Goal: Task Accomplishment & Management: Use online tool/utility

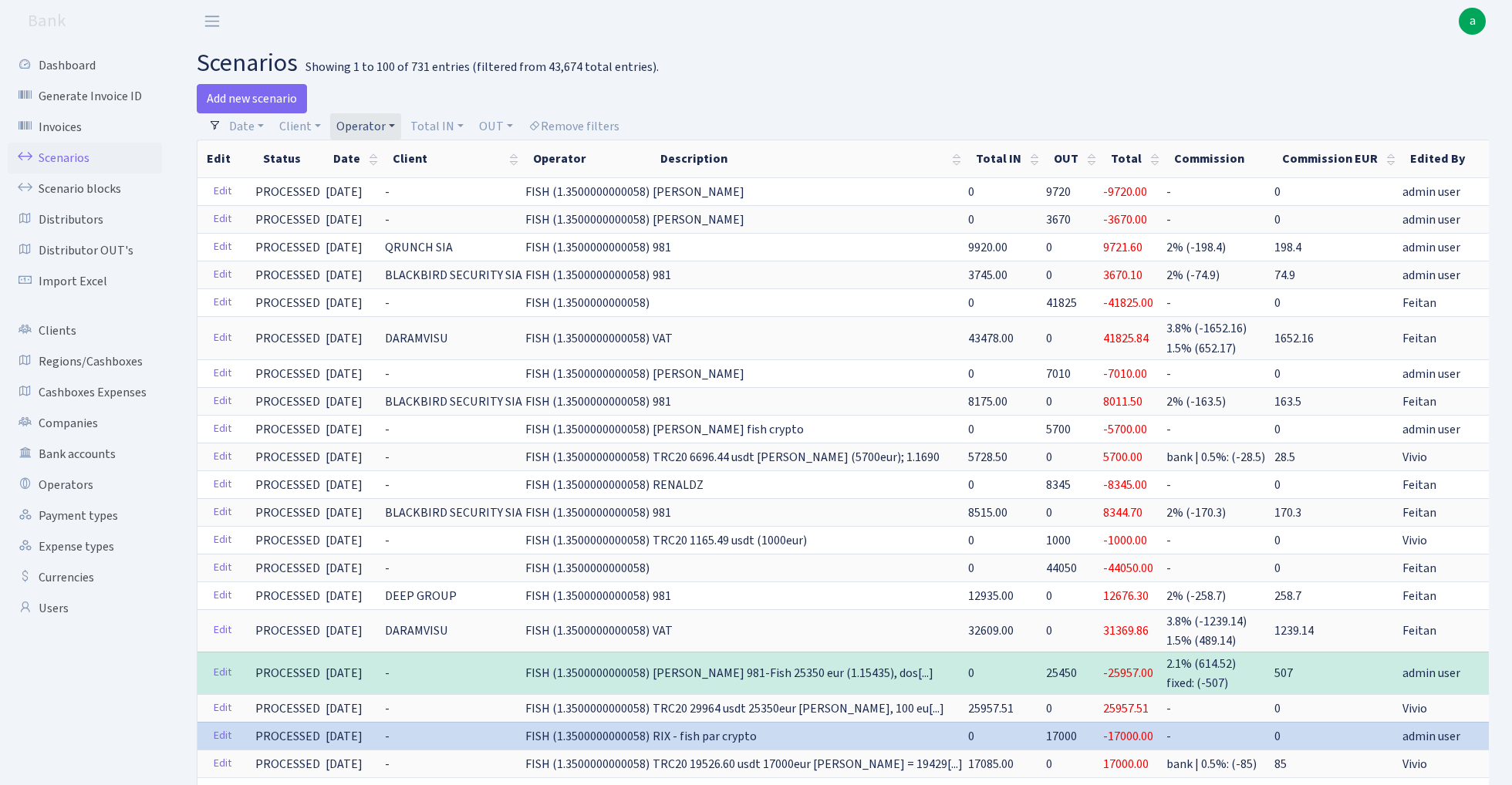
select select "100"
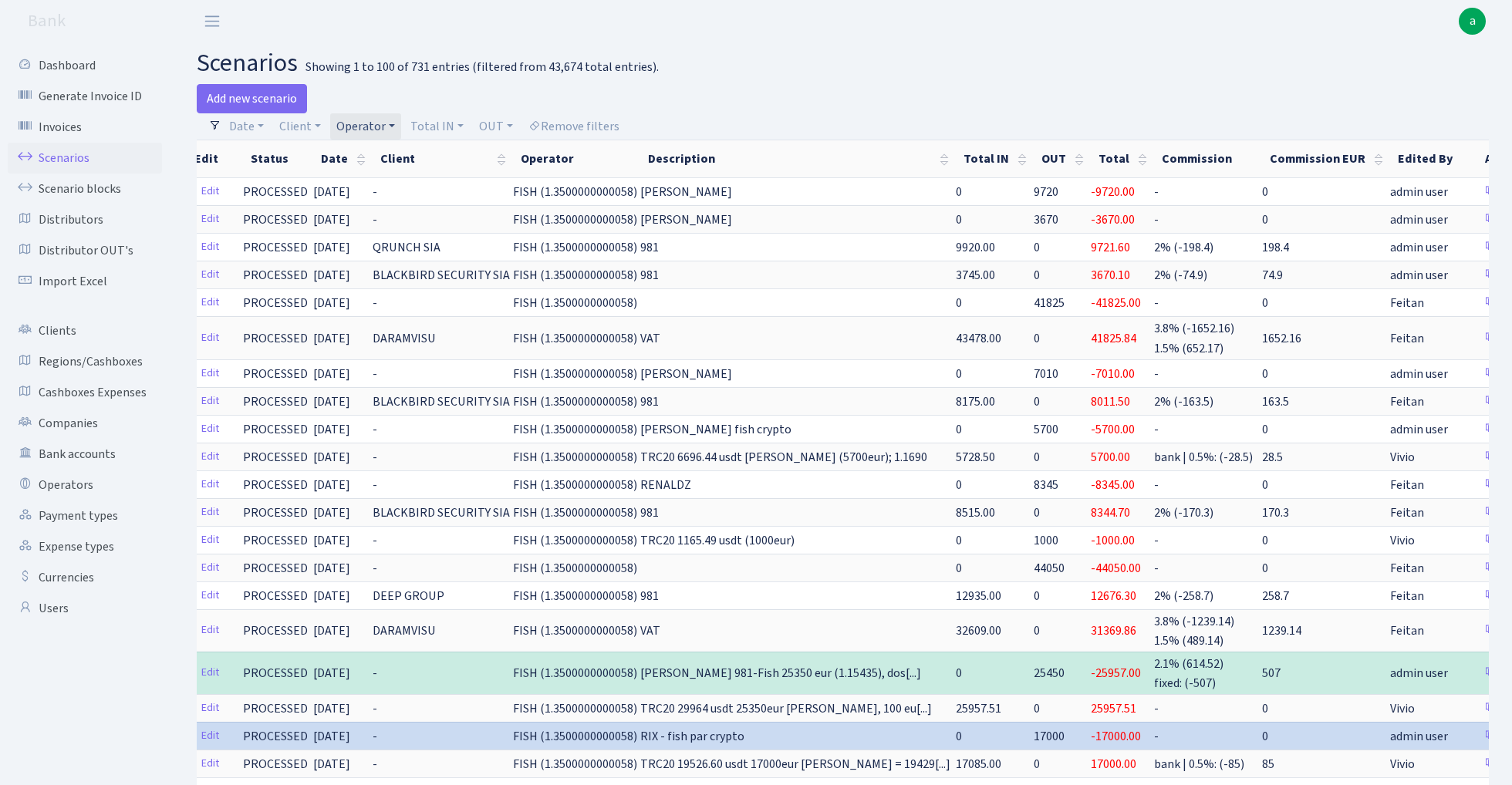
click at [383, 134] on link "Operator" at bounding box center [365, 126] width 71 height 26
click at [382, 193] on input "search" at bounding box center [391, 182] width 113 height 24
type input "p"
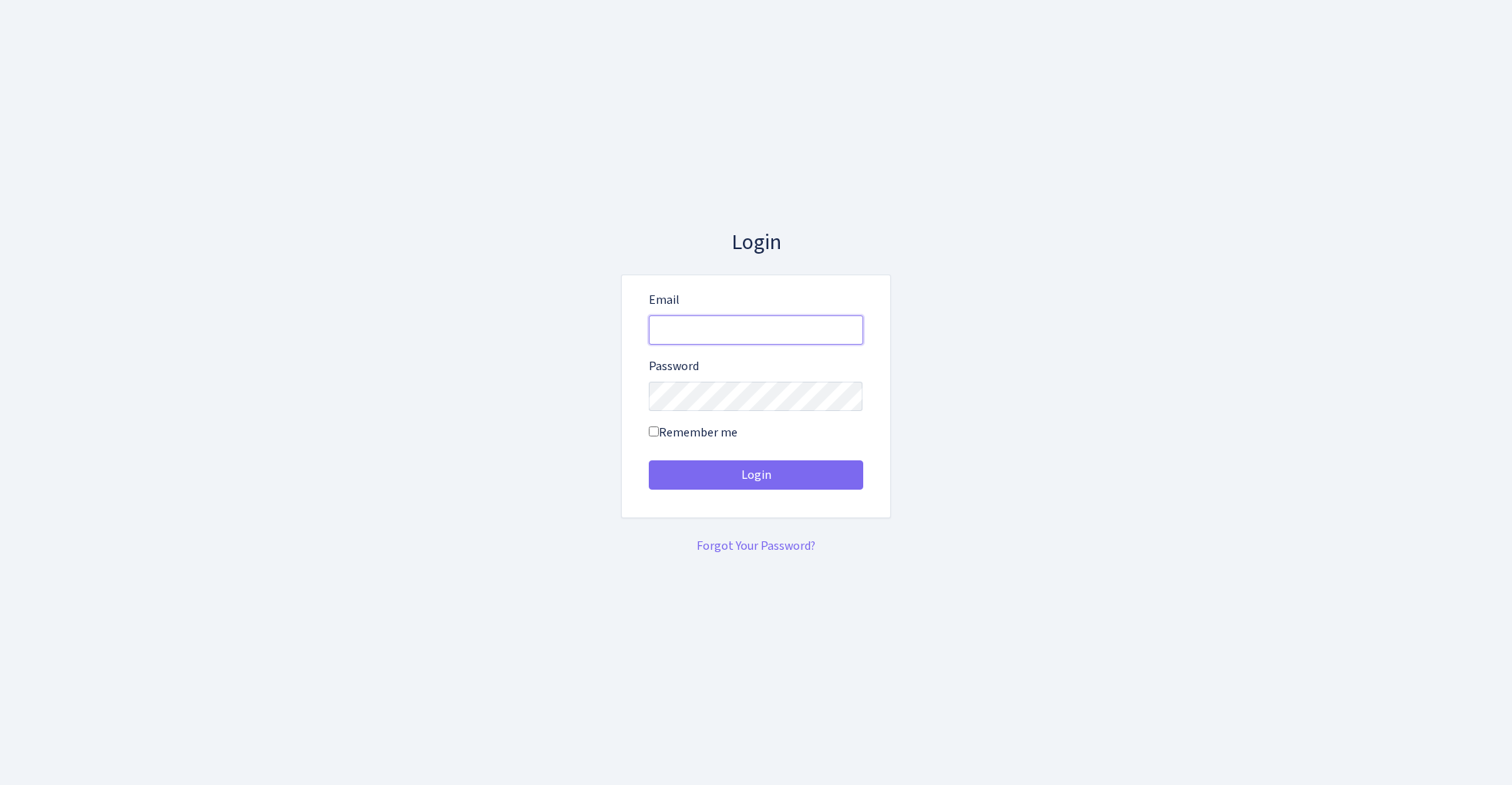
type input "admin@bank.com"
click at [755, 475] on button "Login" at bounding box center [755, 475] width 215 height 29
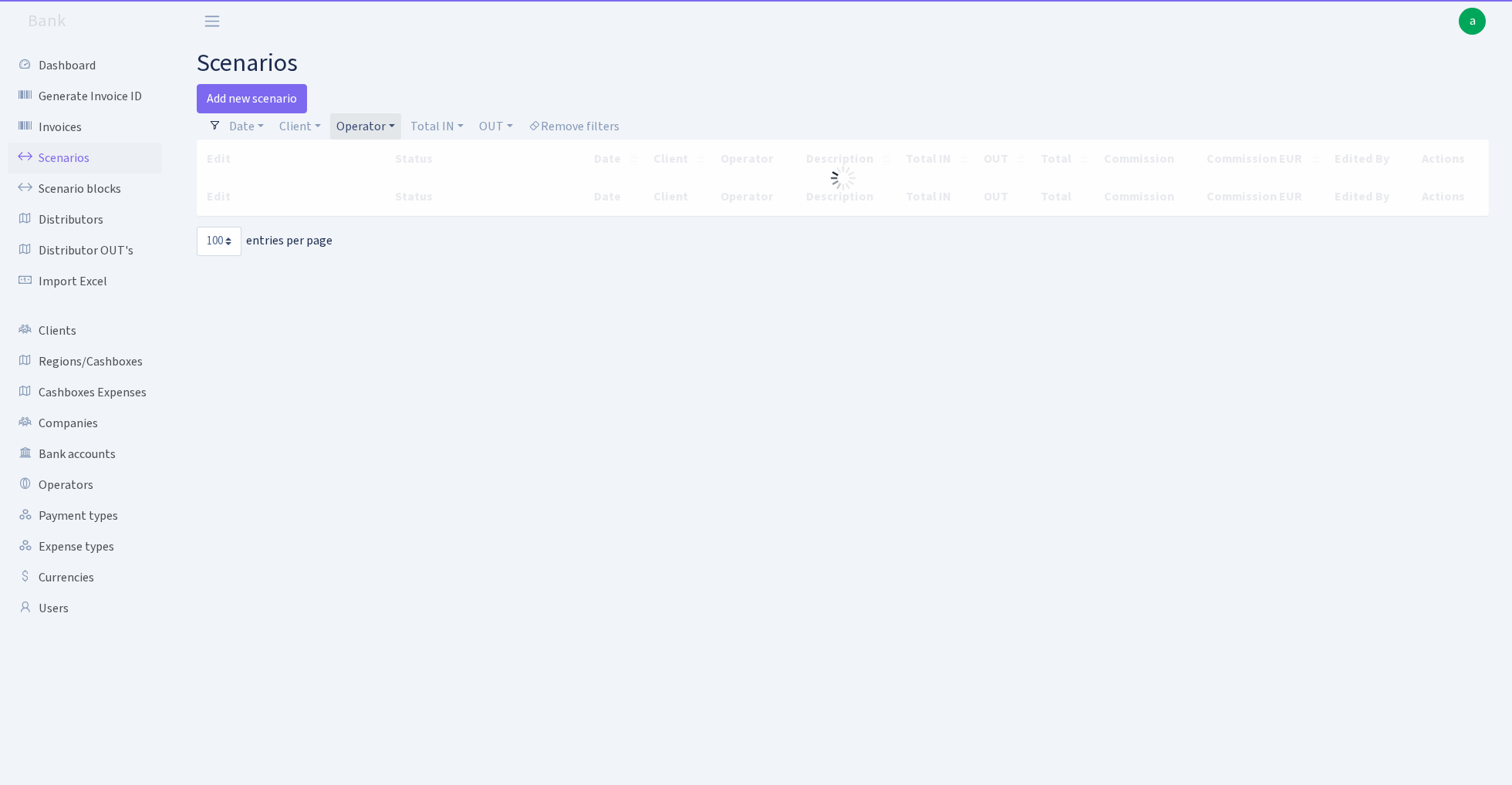
select select "100"
